Goal: Task Accomplishment & Management: Use online tool/utility

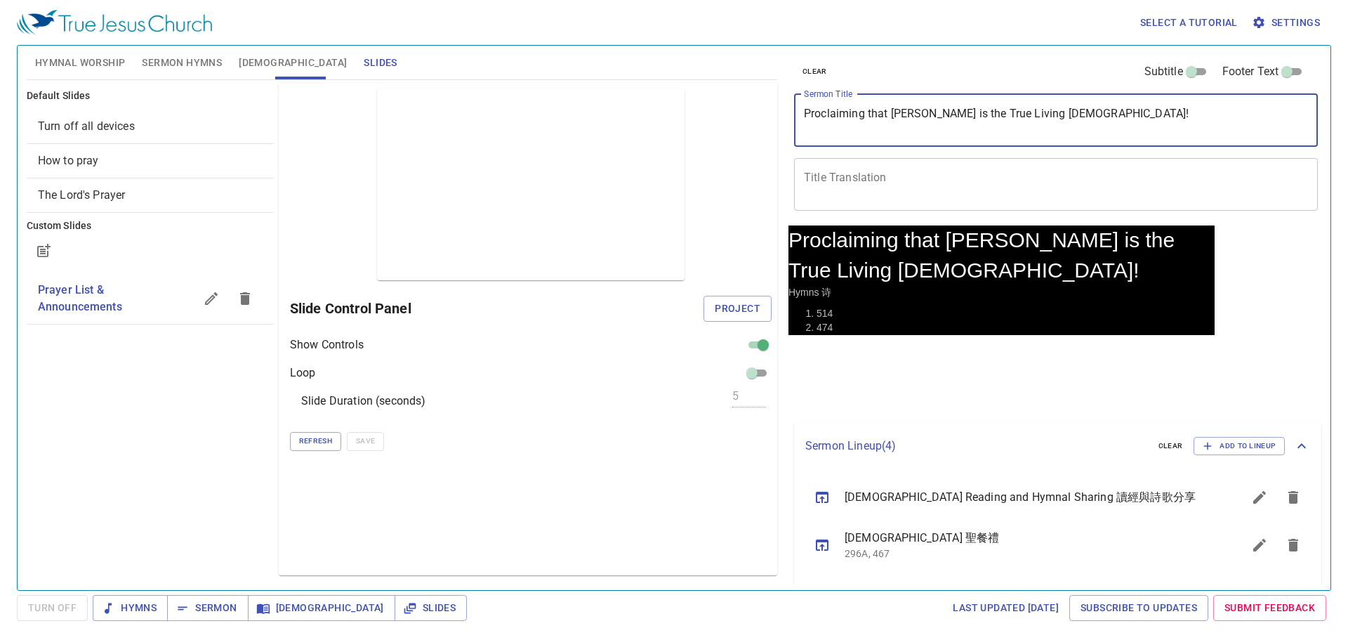
click at [980, 108] on textarea "Proclaiming that Jesus is the True Living God!" at bounding box center [1056, 120] width 504 height 27
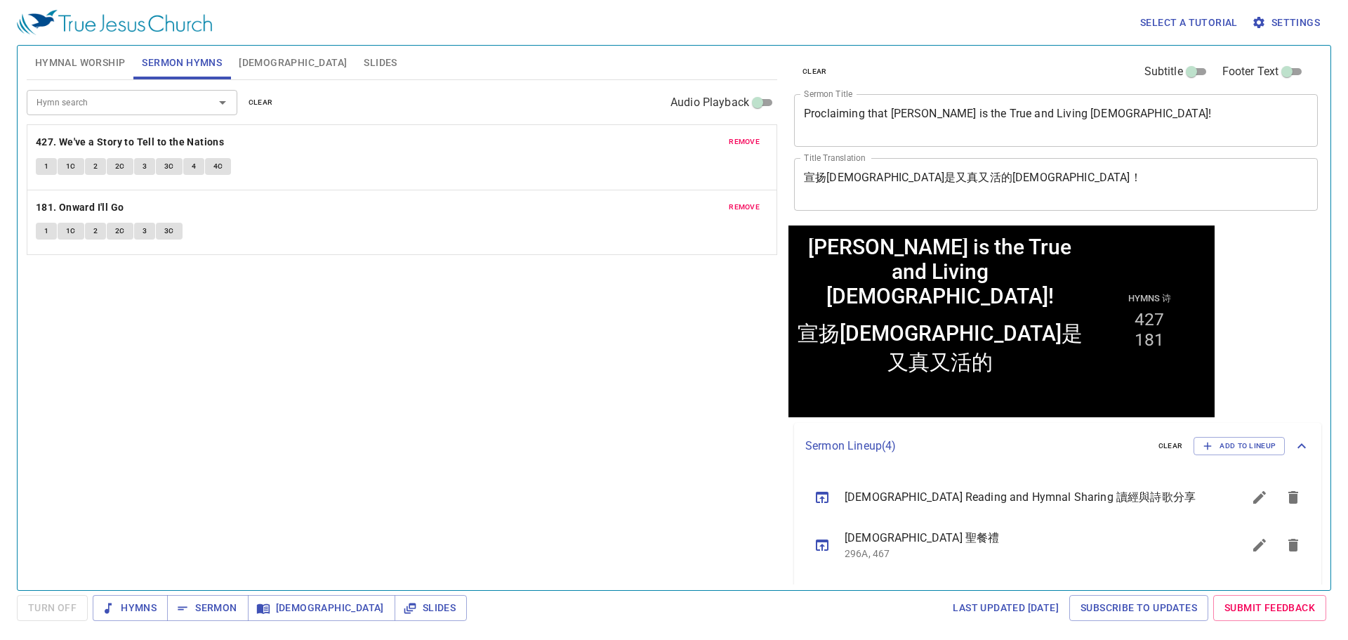
click at [505, 349] on div "Hymn search Hymn search clear Audio Playback remove 427. We've a Story to Tell …" at bounding box center [402, 329] width 751 height 498
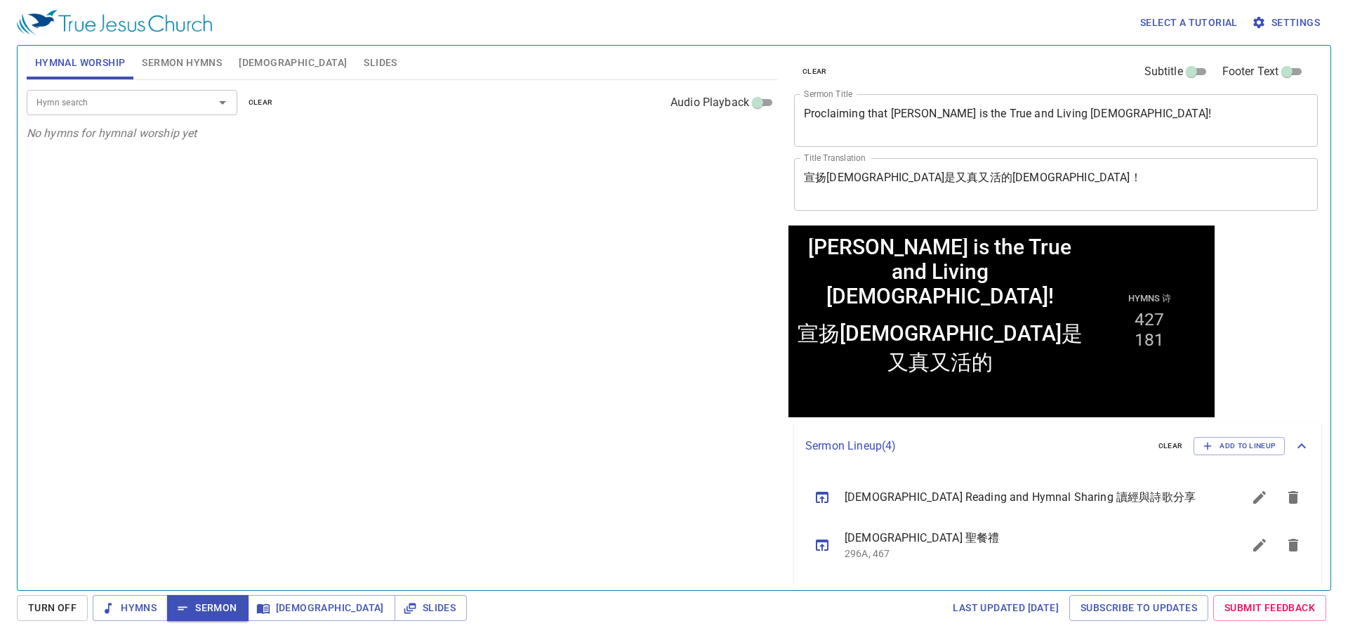
click at [221, 105] on icon "Open" at bounding box center [222, 102] width 17 height 17
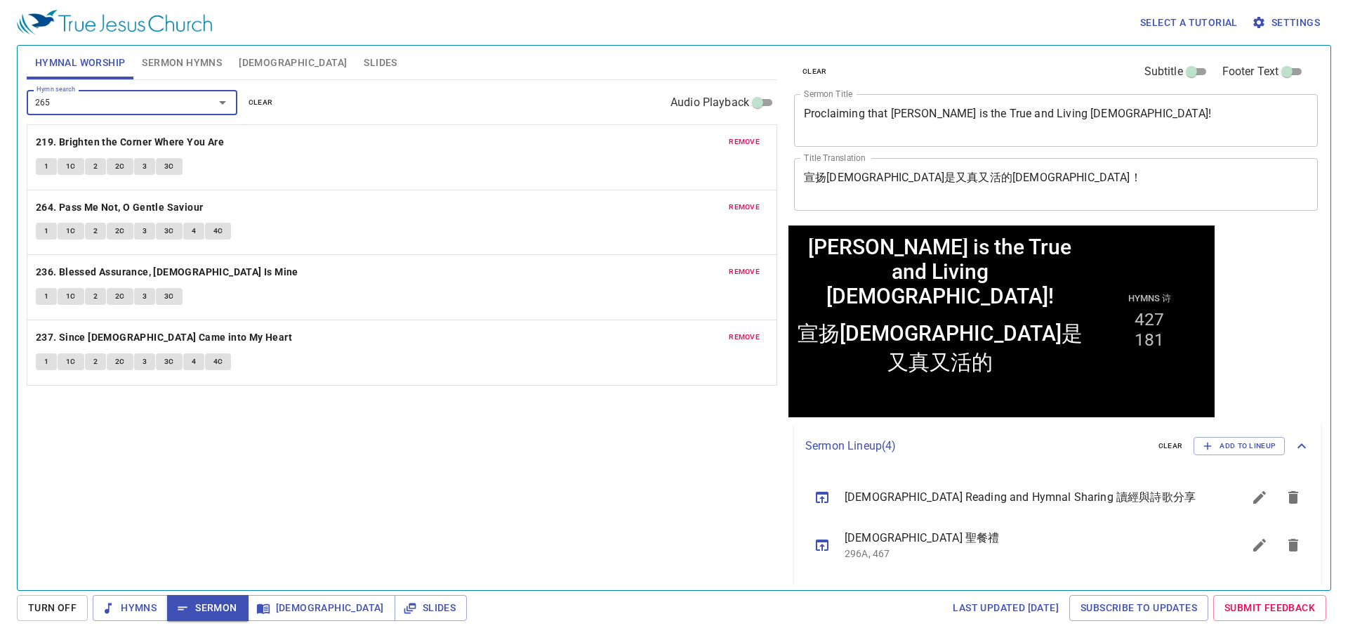
type input "265. Tell It to Jesus"
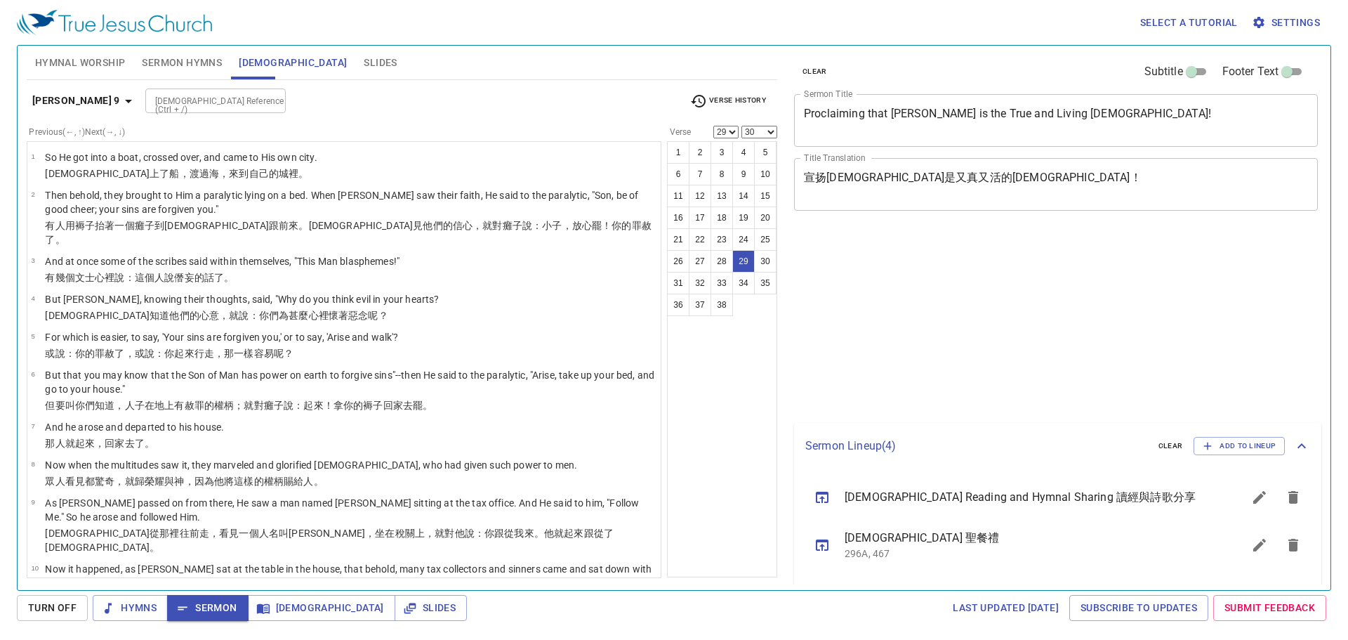
select select "29"
select select "30"
select select "29"
select select "30"
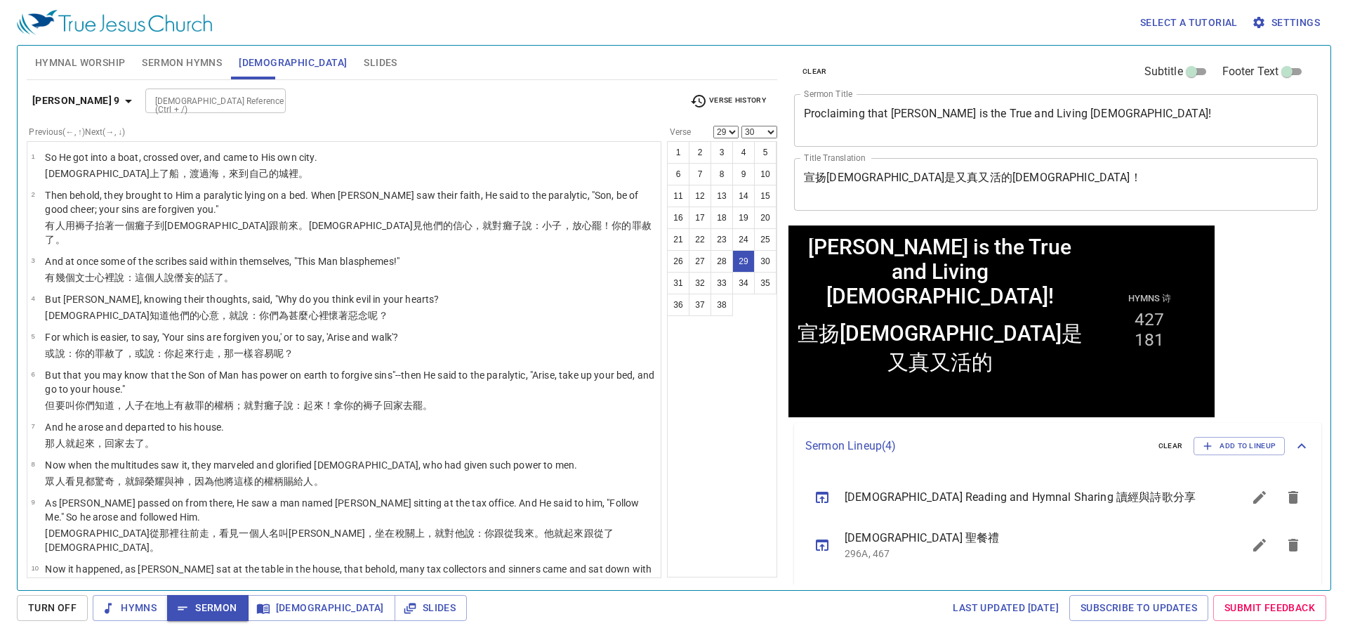
scroll to position [1115, 0]
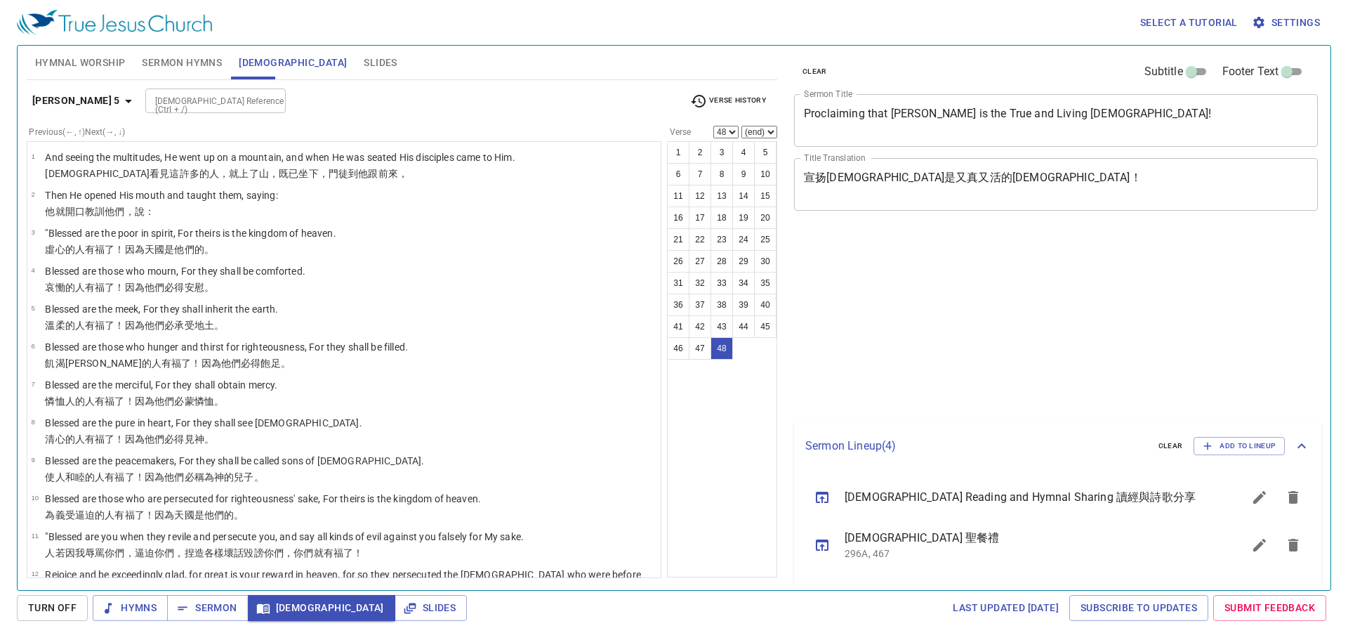
select select "48"
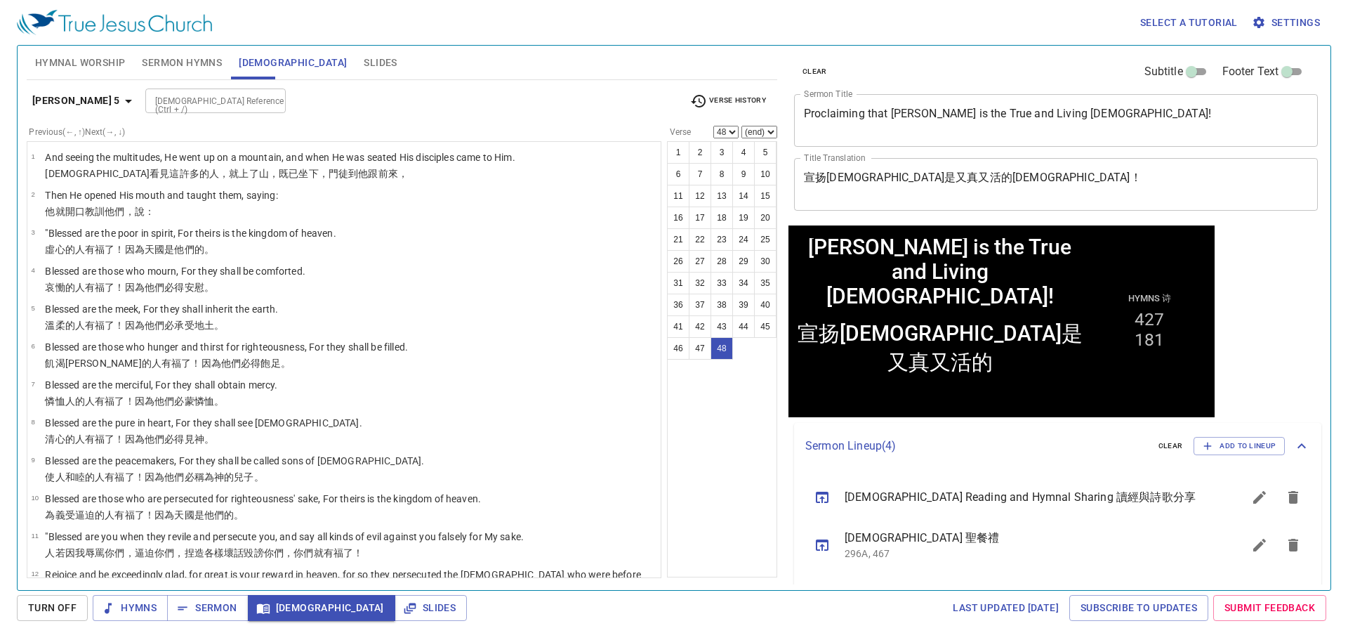
scroll to position [1565, 0]
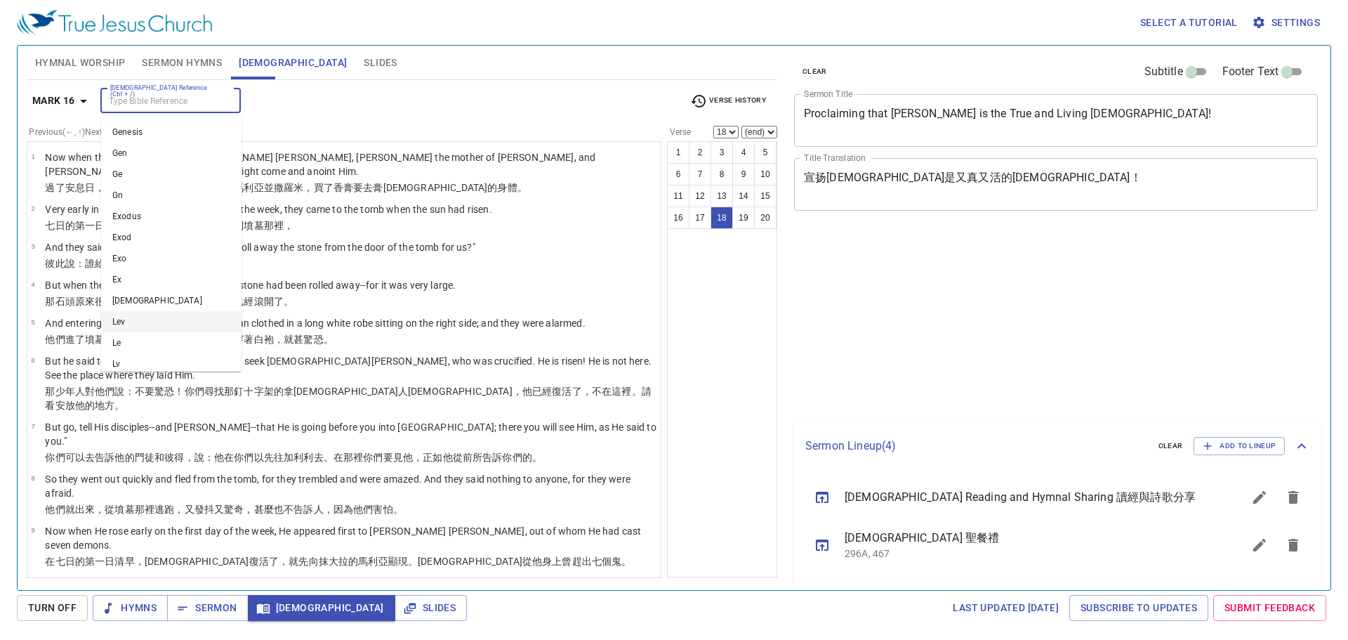
select select "18"
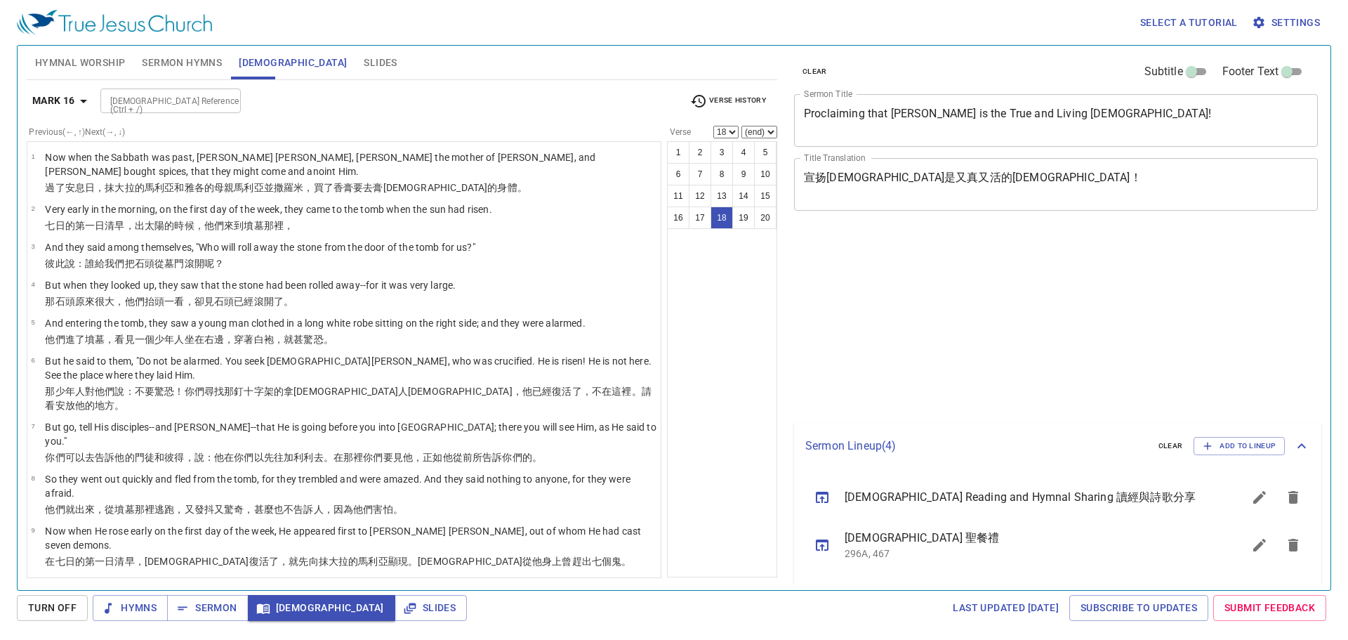
select select "18"
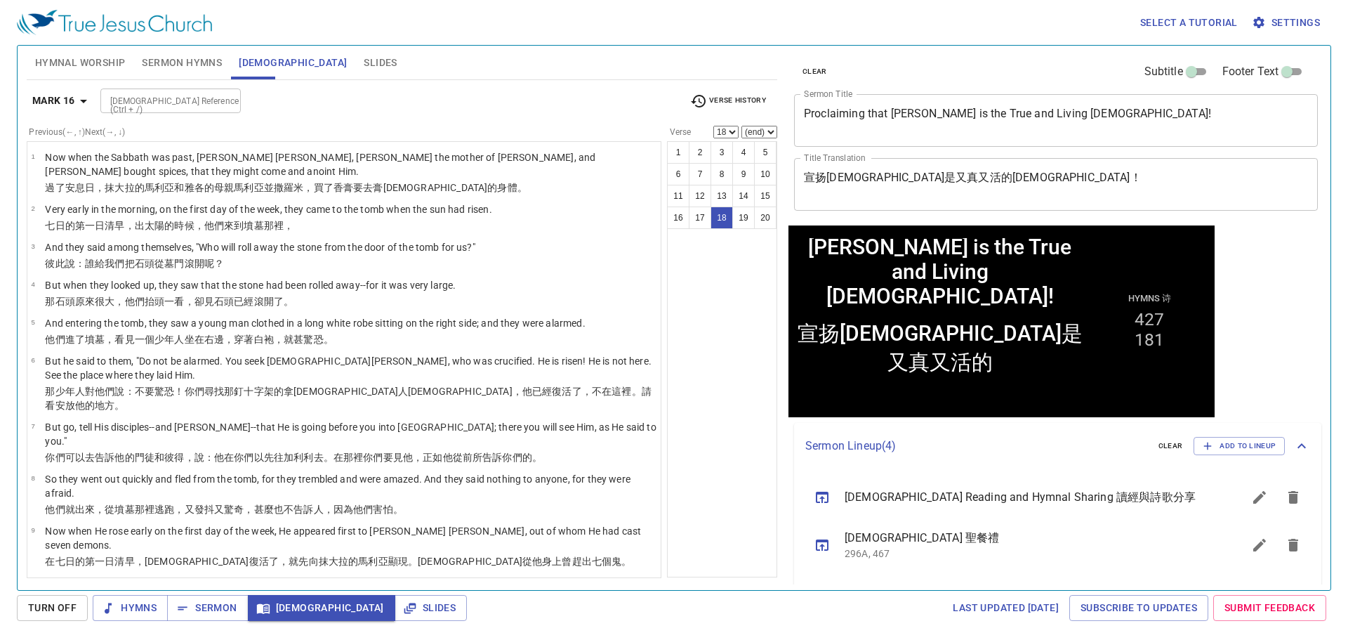
scroll to position [419, 0]
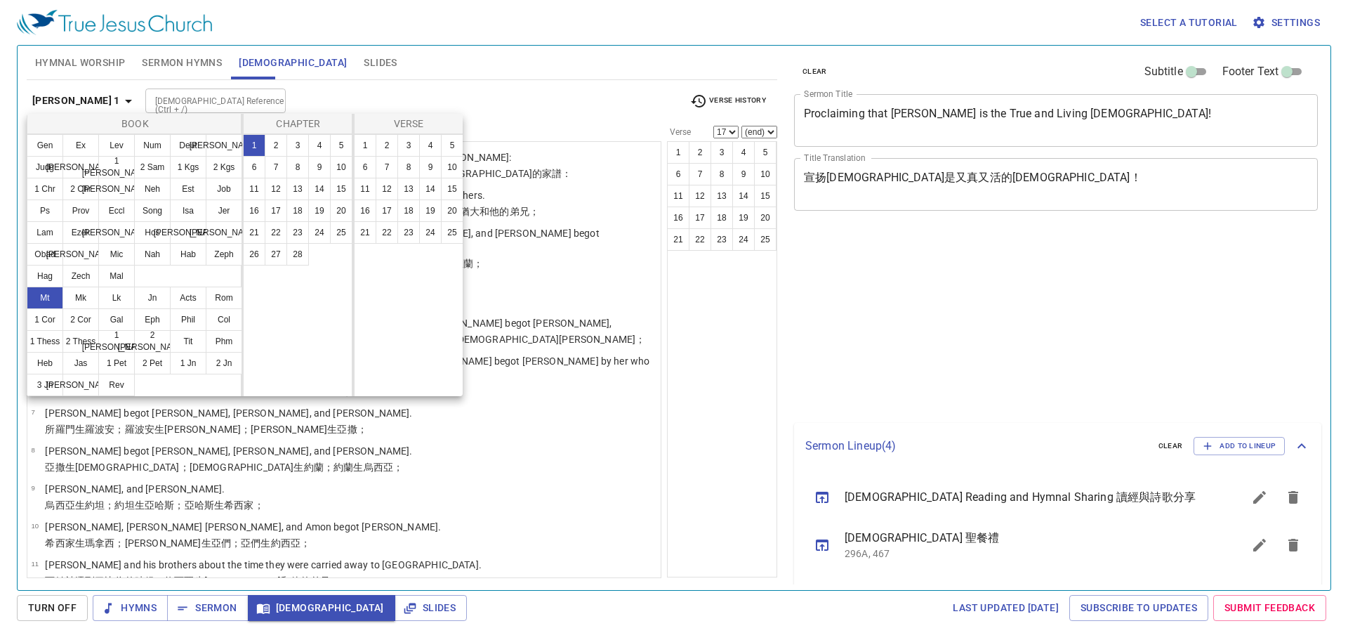
select select "17"
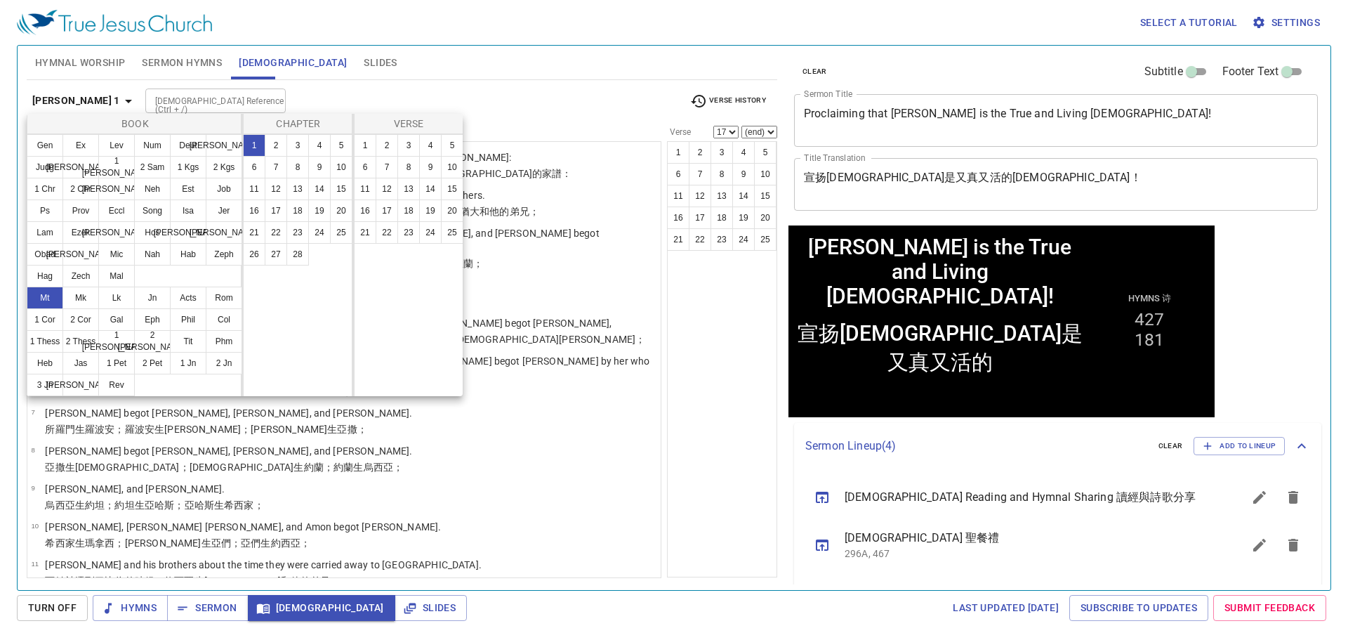
click at [295, 162] on button "8" at bounding box center [298, 167] width 22 height 22
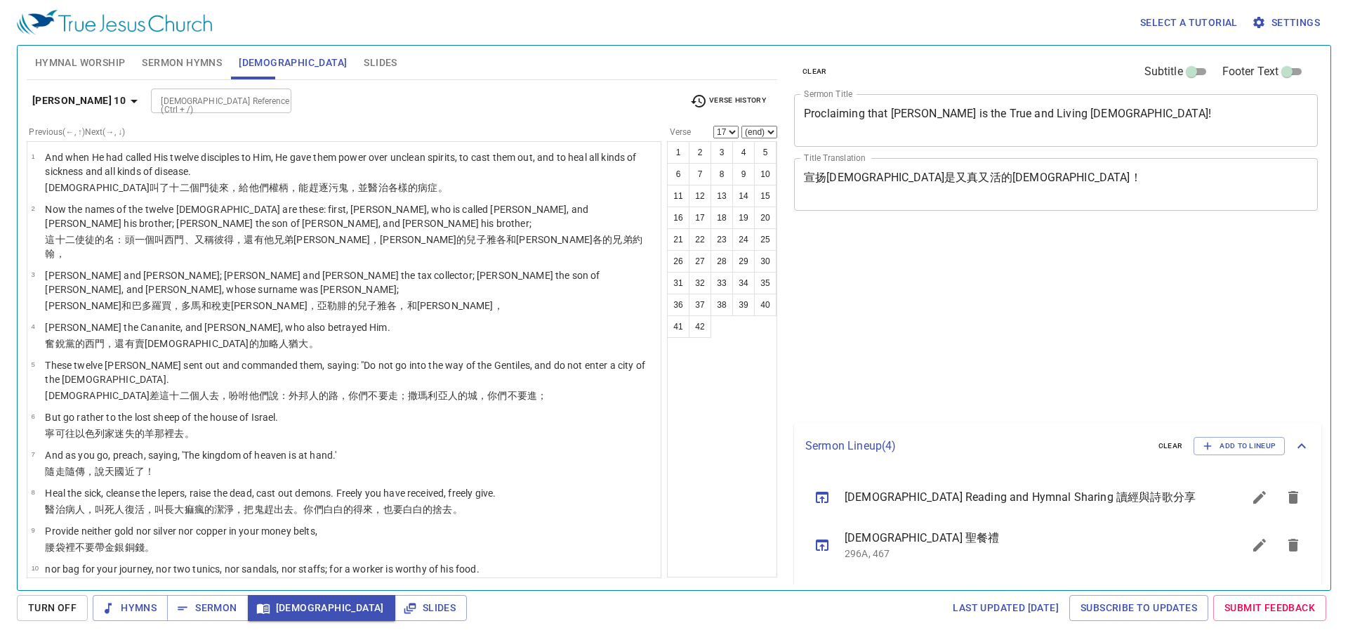
select select "17"
select select "16"
